Goal: Task Accomplishment & Management: Manage account settings

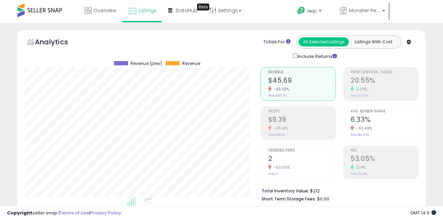
select select "**"
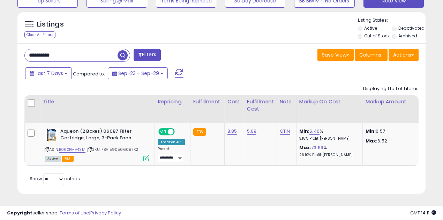
scroll to position [143, 236]
drag, startPoint x: 71, startPoint y: 53, endPoint x: 0, endPoint y: 40, distance: 72.1
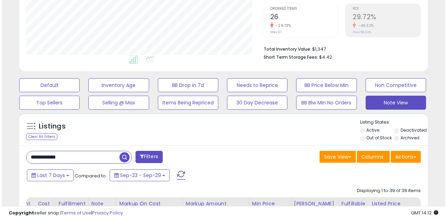
scroll to position [142, 0]
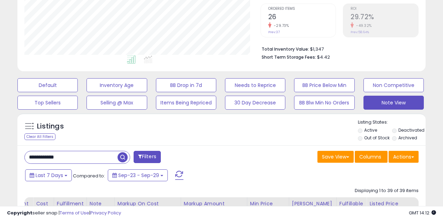
click at [39, 159] on input "**********" at bounding box center [71, 157] width 93 height 12
paste input "text"
type input "**********"
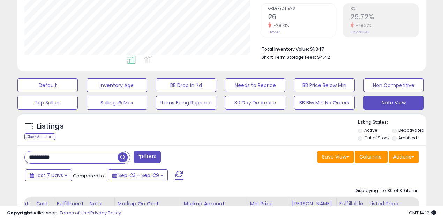
click at [125, 156] on span "button" at bounding box center [123, 157] width 10 height 10
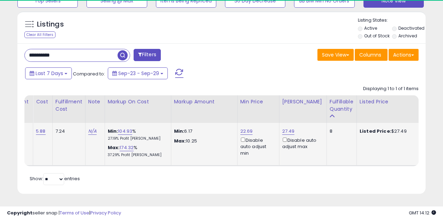
scroll to position [143, 236]
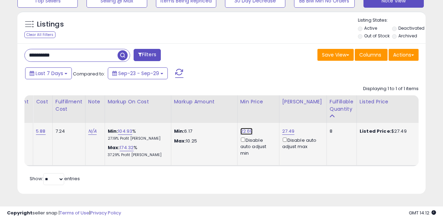
click at [243, 128] on link "22.69" at bounding box center [247, 131] width 13 height 7
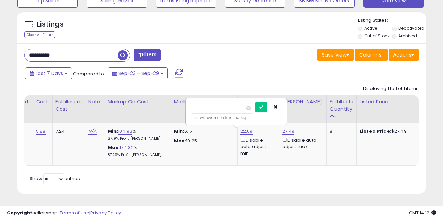
drag, startPoint x: 217, startPoint y: 103, endPoint x: 174, endPoint y: 107, distance: 43.5
click at [174, 105] on table "Title Repricing" at bounding box center [335, 130] width 1004 height 71
type input "**"
click at [278, 105] on icon "button" at bounding box center [276, 107] width 4 height 4
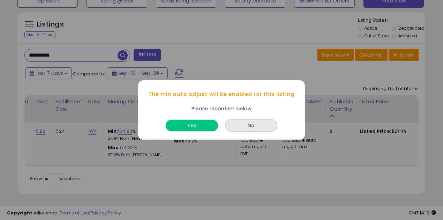
click at [196, 125] on button "Yes" at bounding box center [192, 126] width 52 height 12
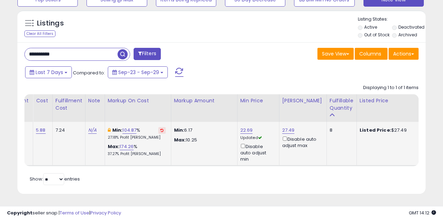
click at [161, 128] on icon at bounding box center [162, 129] width 3 height 3
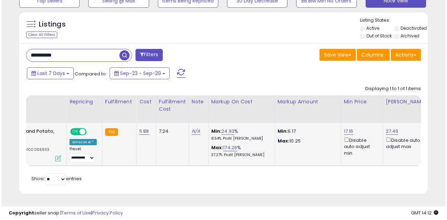
scroll to position [0, 86]
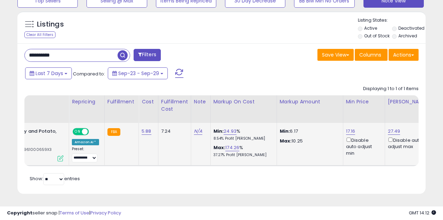
click at [61, 155] on icon at bounding box center [61, 158] width 6 height 6
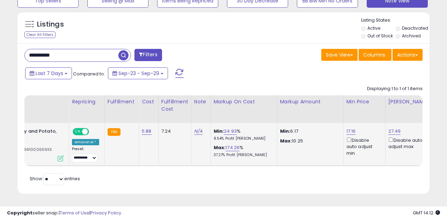
scroll to position [143, 238]
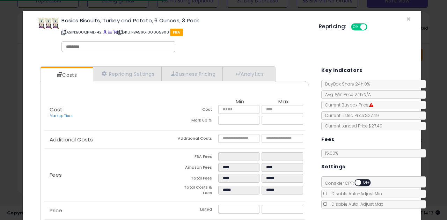
click at [361, 181] on span "OFF" at bounding box center [366, 183] width 11 height 6
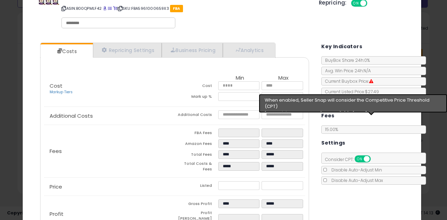
scroll to position [62, 0]
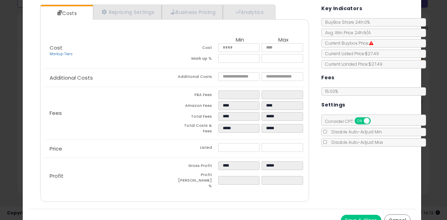
click at [355, 209] on div "Save & Close Cancel" at bounding box center [222, 220] width 388 height 23
click at [350, 215] on button "Save & Close" at bounding box center [361, 220] width 41 height 11
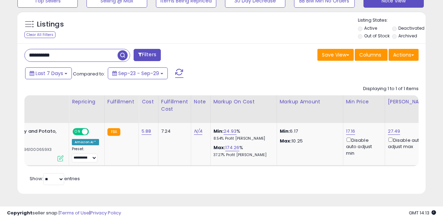
scroll to position [349026, 348933]
click at [47, 51] on input "**********" at bounding box center [71, 55] width 93 height 12
paste input "text"
type input "**********"
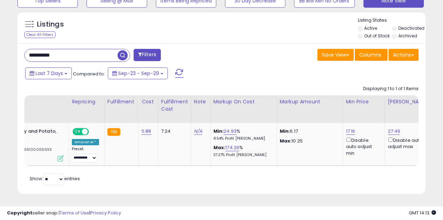
click at [122, 51] on span "button" at bounding box center [123, 55] width 10 height 10
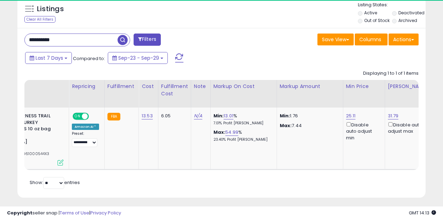
scroll to position [143, 236]
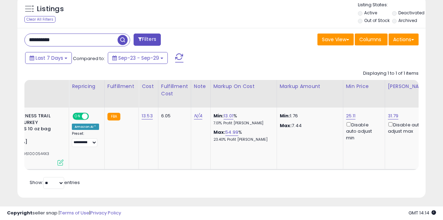
click at [42, 39] on input "**********" at bounding box center [71, 40] width 93 height 12
drag, startPoint x: 122, startPoint y: 41, endPoint x: 123, endPoint y: 44, distance: 3.6
click at [122, 41] on span "button" at bounding box center [123, 40] width 10 height 10
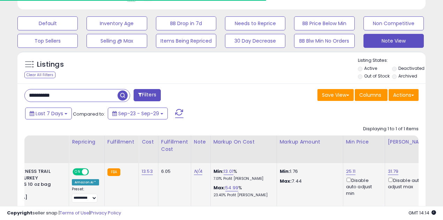
scroll to position [349026, 348933]
click at [346, 170] on link "25.11" at bounding box center [351, 171] width 10 height 7
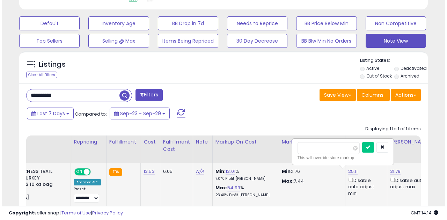
scroll to position [143, 236]
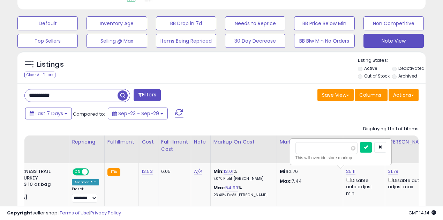
drag, startPoint x: 314, startPoint y: 147, endPoint x: 269, endPoint y: 146, distance: 45.4
click at [269, 146] on table "Title Repricing" at bounding box center [440, 180] width 1002 height 90
type input "*****"
click button "submit" at bounding box center [366, 147] width 12 height 10
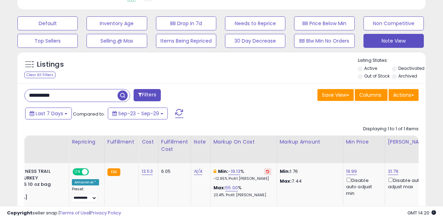
click at [43, 95] on input "**********" at bounding box center [71, 95] width 93 height 12
paste input "text"
click at [122, 94] on span "button" at bounding box center [123, 95] width 10 height 10
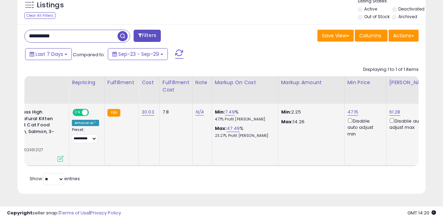
click at [60, 156] on icon at bounding box center [61, 159] width 6 height 6
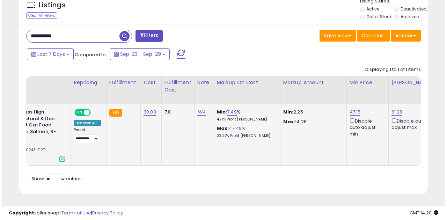
scroll to position [143, 238]
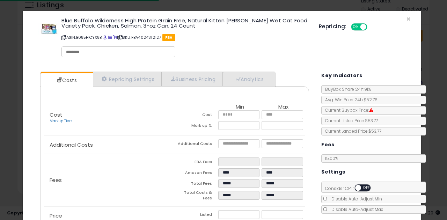
click at [362, 185] on span "OFF" at bounding box center [366, 188] width 11 height 6
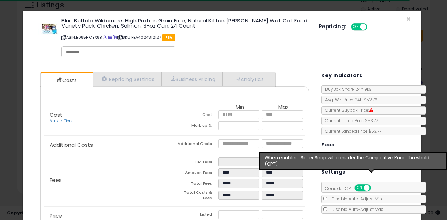
scroll to position [67, 0]
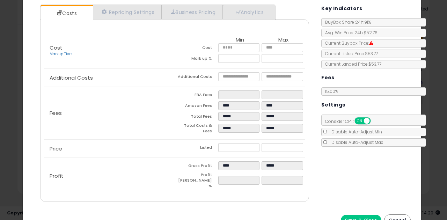
click at [355, 215] on button "Save & Close" at bounding box center [361, 220] width 41 height 11
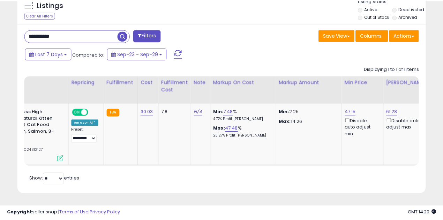
scroll to position [349026, 348933]
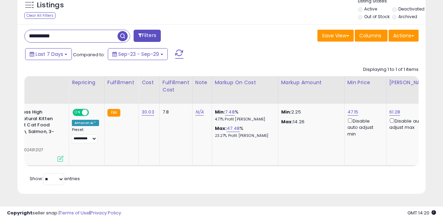
click at [44, 32] on input "**********" at bounding box center [71, 36] width 93 height 12
paste input "text"
type input "**********"
drag, startPoint x: 123, startPoint y: 31, endPoint x: 161, endPoint y: 47, distance: 41.3
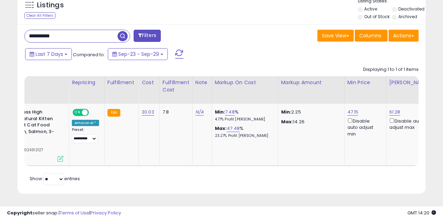
click at [123, 31] on span "button" at bounding box center [123, 36] width 10 height 10
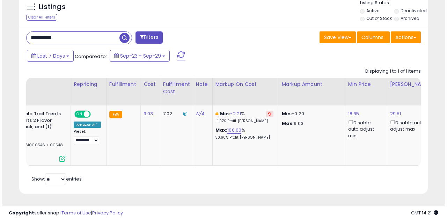
scroll to position [0, 0]
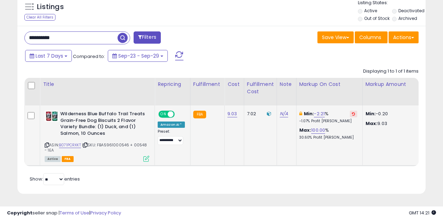
click at [144, 156] on icon at bounding box center [147, 159] width 6 height 6
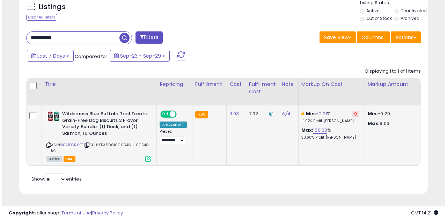
scroll to position [143, 238]
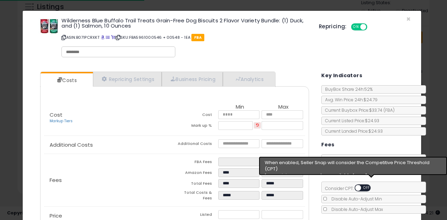
click at [363, 185] on span "OFF" at bounding box center [366, 188] width 11 height 6
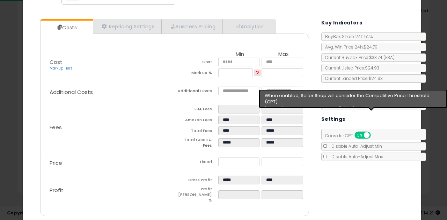
scroll to position [67, 0]
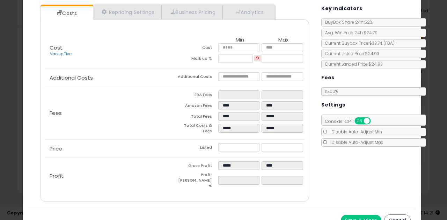
click at [358, 215] on button "Save & Close" at bounding box center [361, 220] width 41 height 11
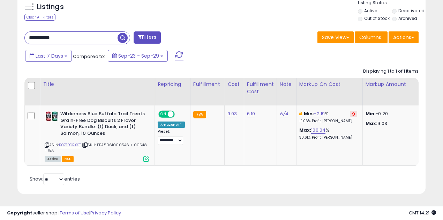
scroll to position [0, 167]
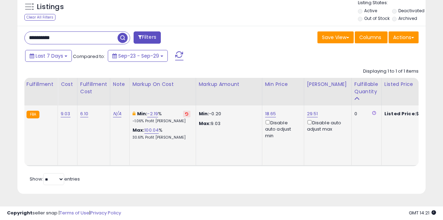
click at [185, 111] on button at bounding box center [186, 114] width 7 height 7
click at [307, 111] on link "29.51" at bounding box center [312, 113] width 11 height 7
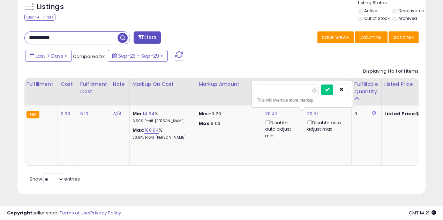
drag, startPoint x: 267, startPoint y: 86, endPoint x: 212, endPoint y: 84, distance: 55.5
click at [212, 84] on table "Title Repricing" at bounding box center [364, 122] width 1012 height 88
type input "*****"
click button "submit" at bounding box center [328, 89] width 12 height 10
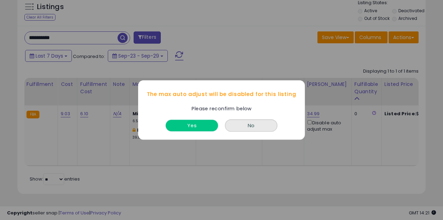
click at [187, 126] on button "Yes" at bounding box center [192, 126] width 52 height 12
